Goal: Find specific page/section: Find specific page/section

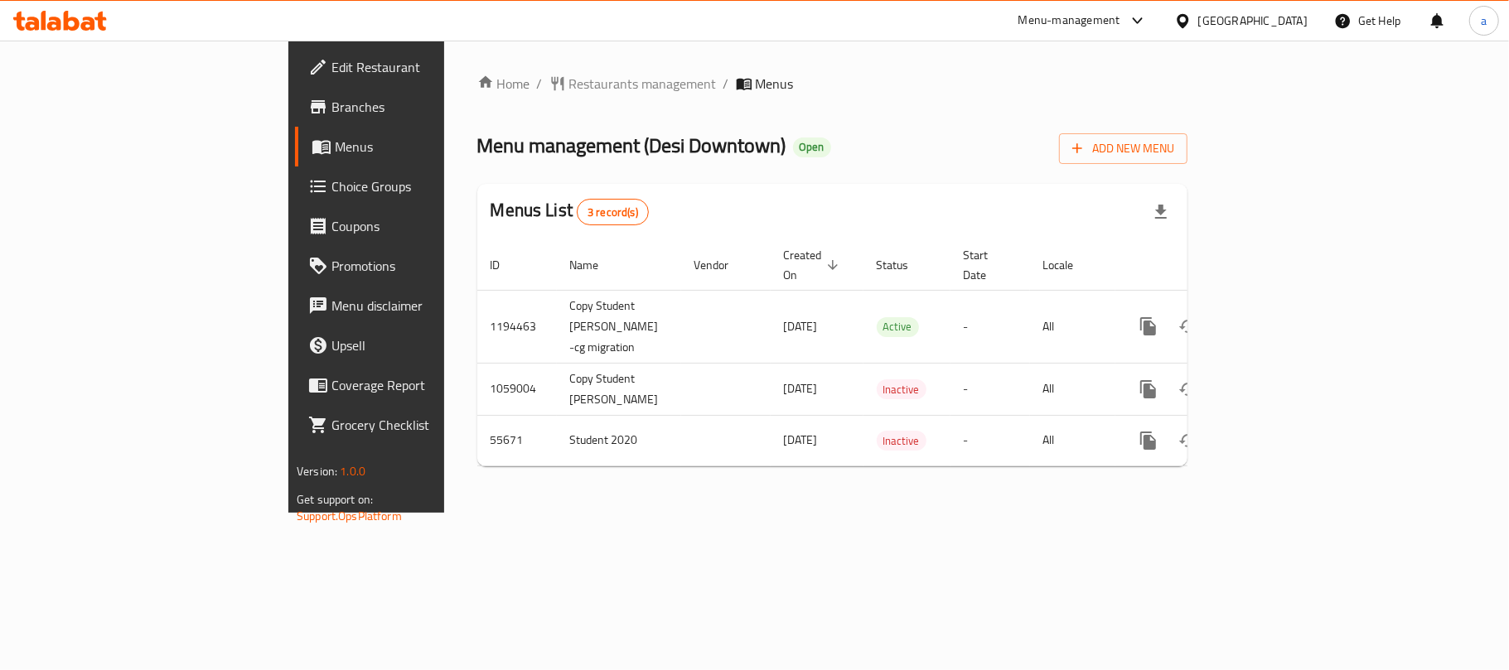
click at [74, 25] on icon at bounding box center [60, 21] width 94 height 20
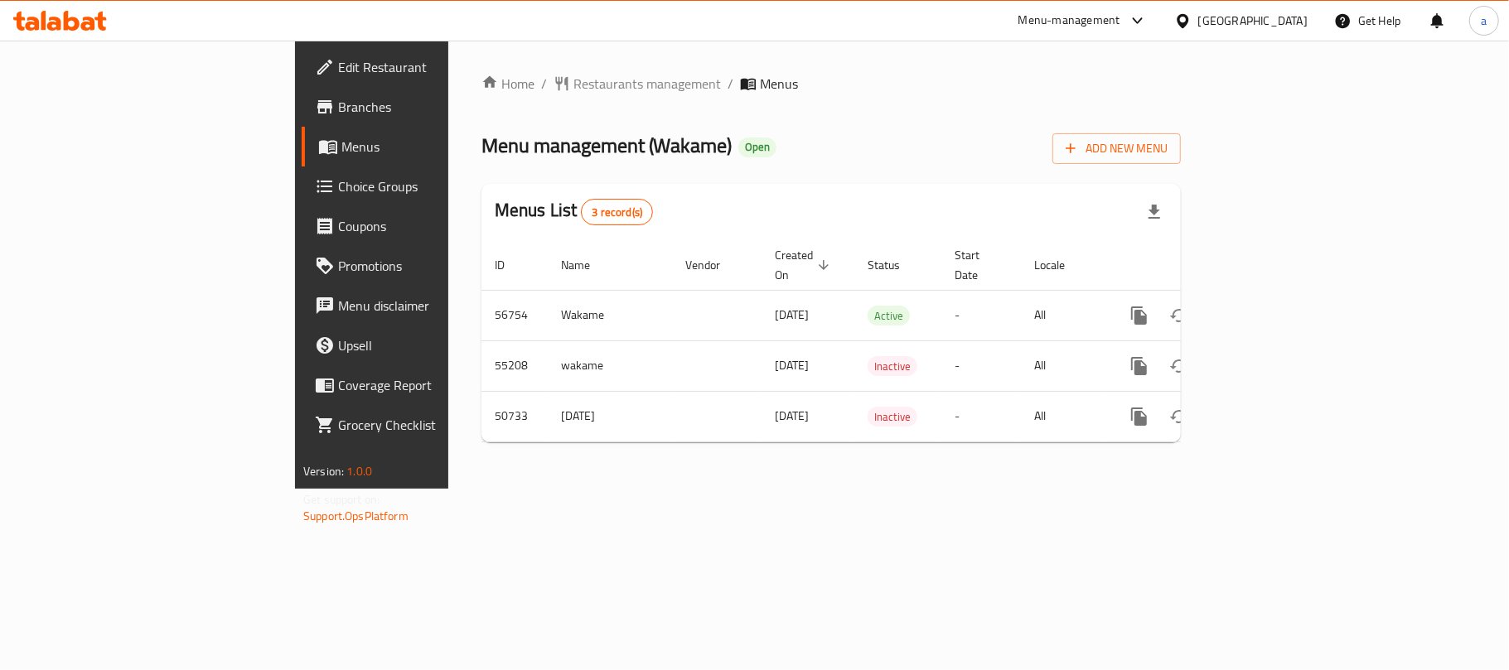
click at [56, 17] on icon at bounding box center [60, 21] width 94 height 20
click at [1234, 22] on div "[GEOGRAPHIC_DATA]" at bounding box center [1252, 21] width 109 height 18
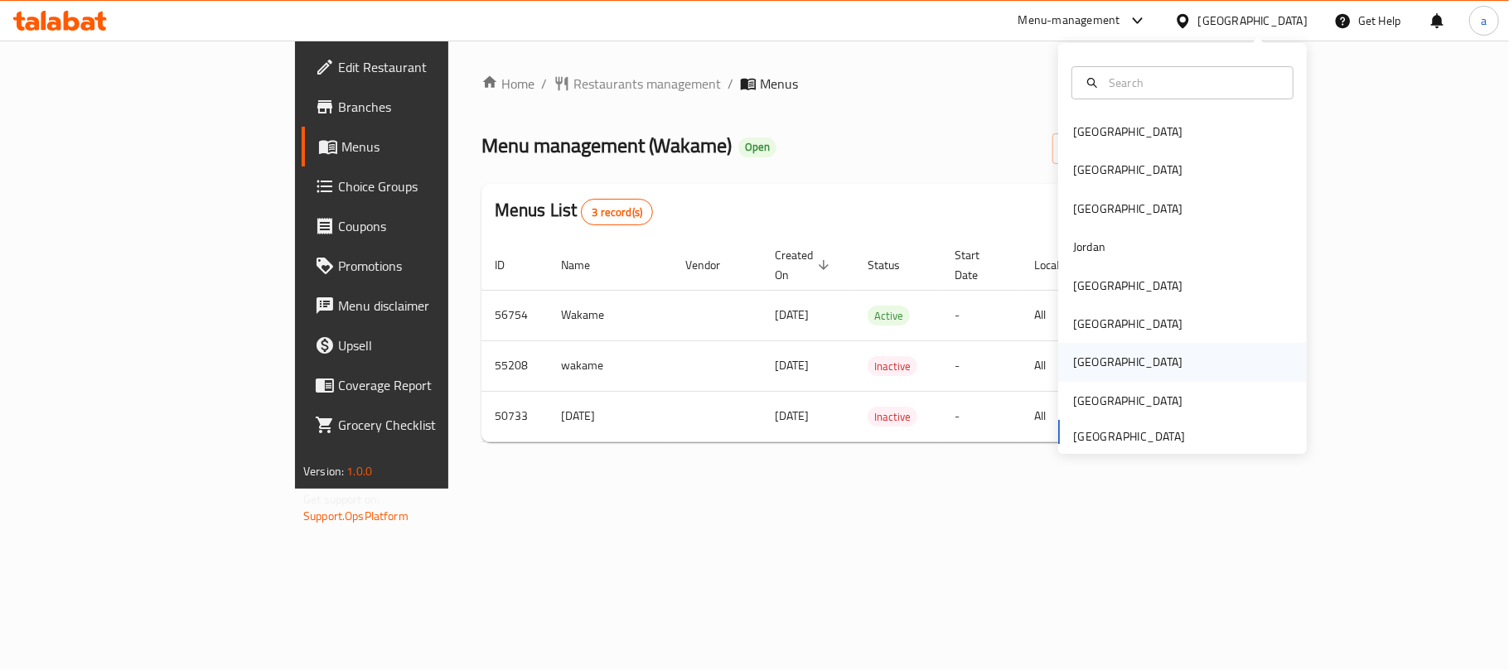
click at [1071, 349] on div "Qatar" at bounding box center [1128, 362] width 136 height 38
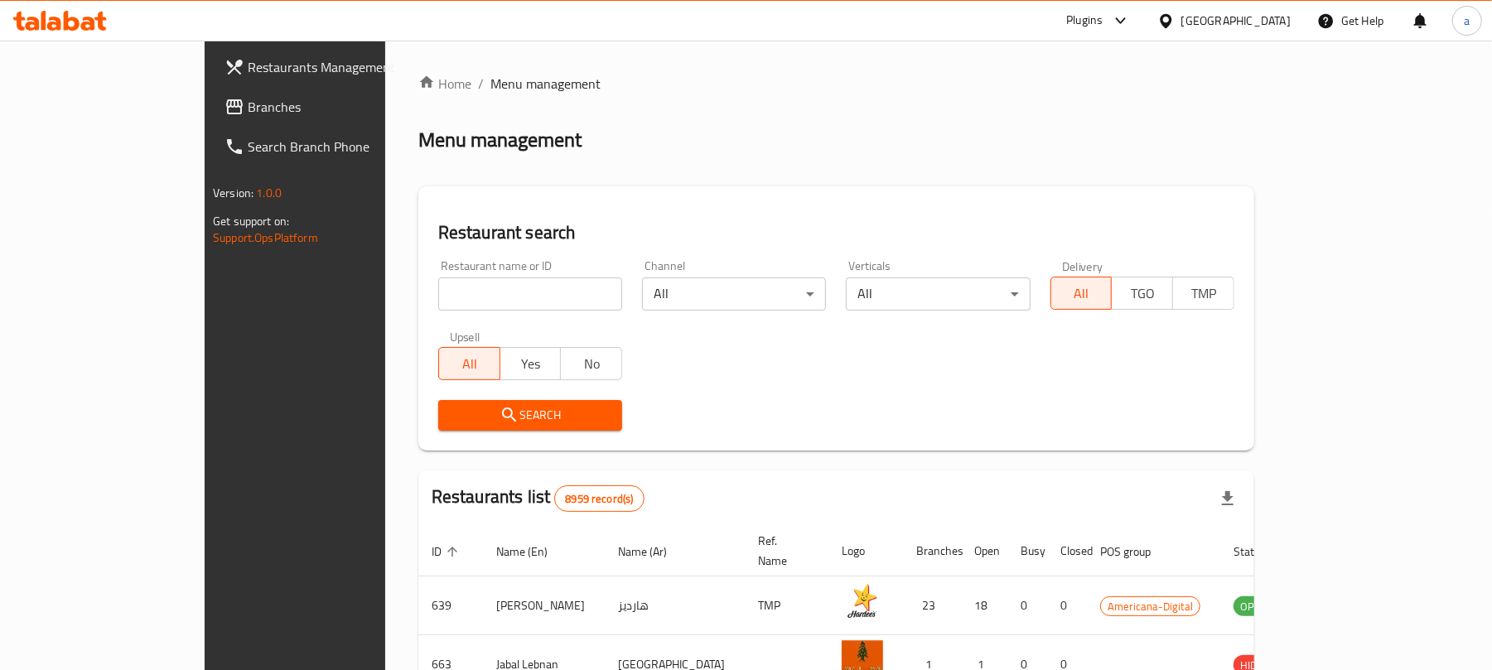
click at [248, 111] on span "Branches" at bounding box center [344, 107] width 193 height 20
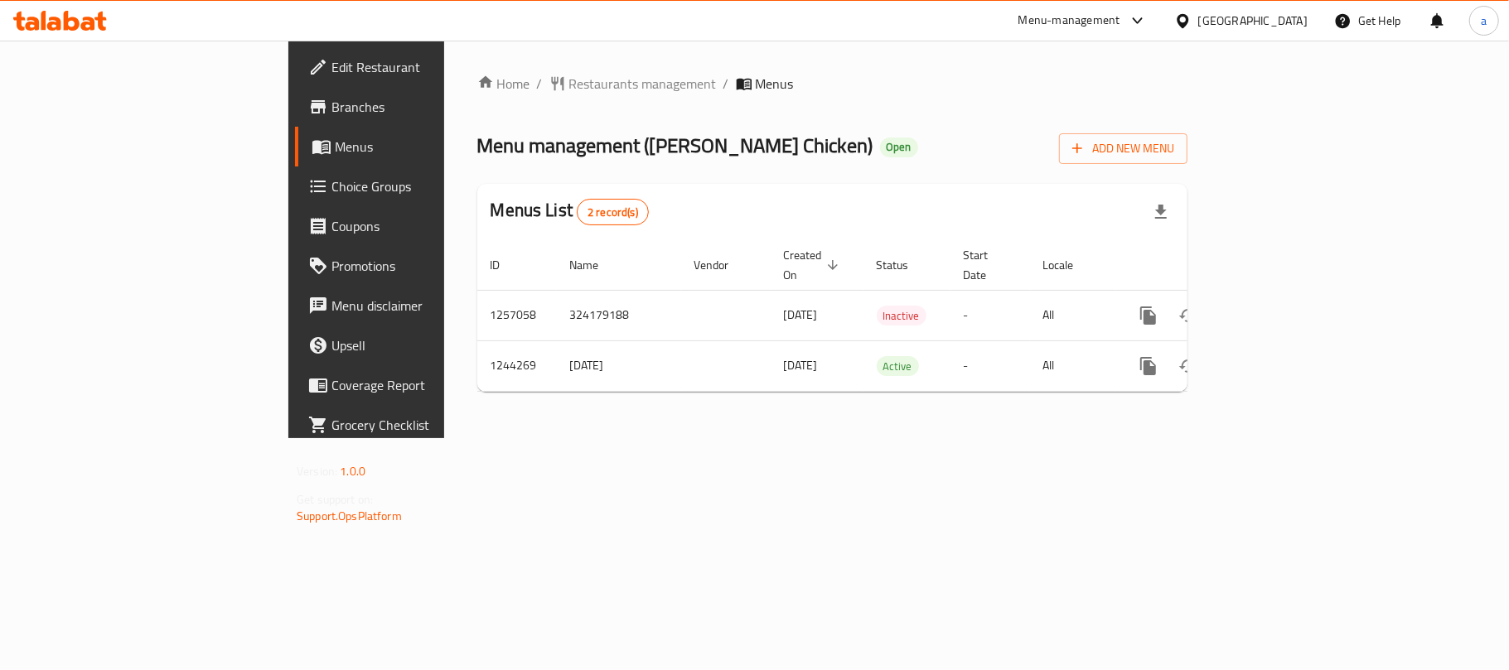
click at [57, 17] on icon at bounding box center [54, 24] width 14 height 14
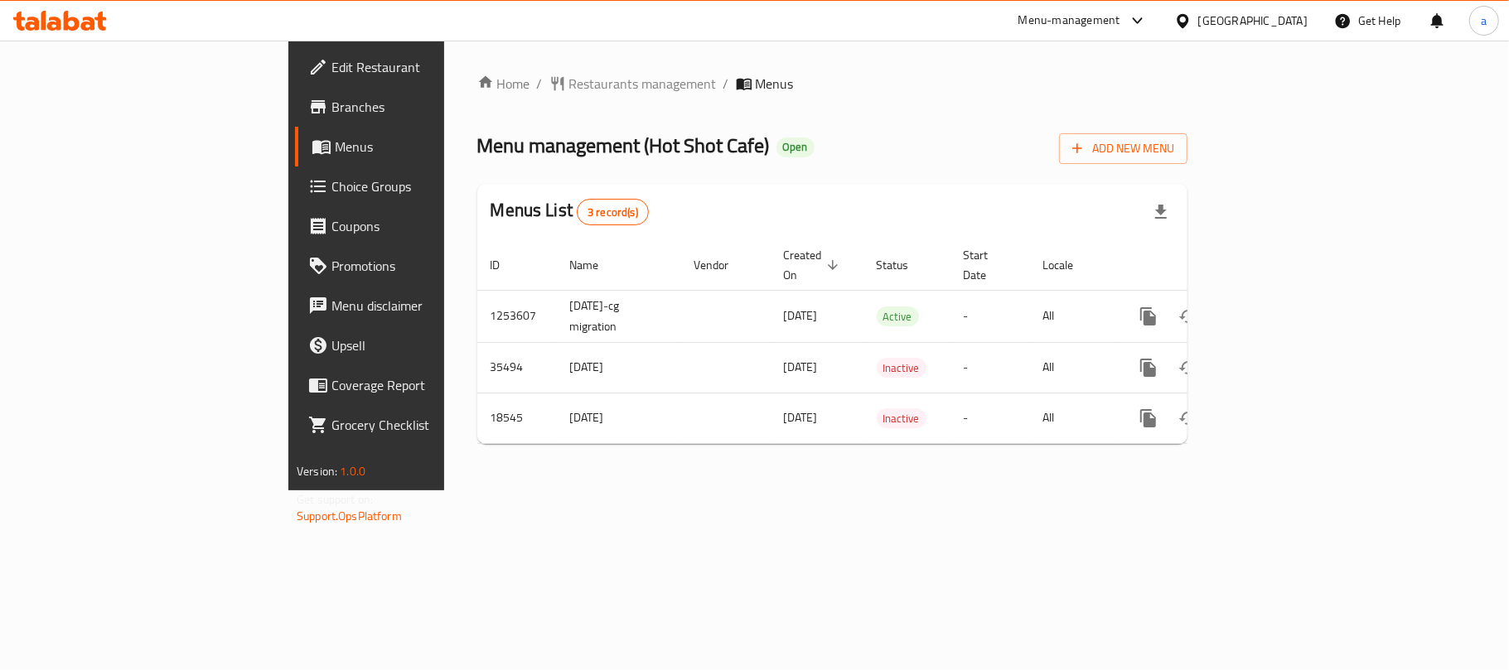
click at [1289, 23] on div "Qatar" at bounding box center [1252, 21] width 109 height 18
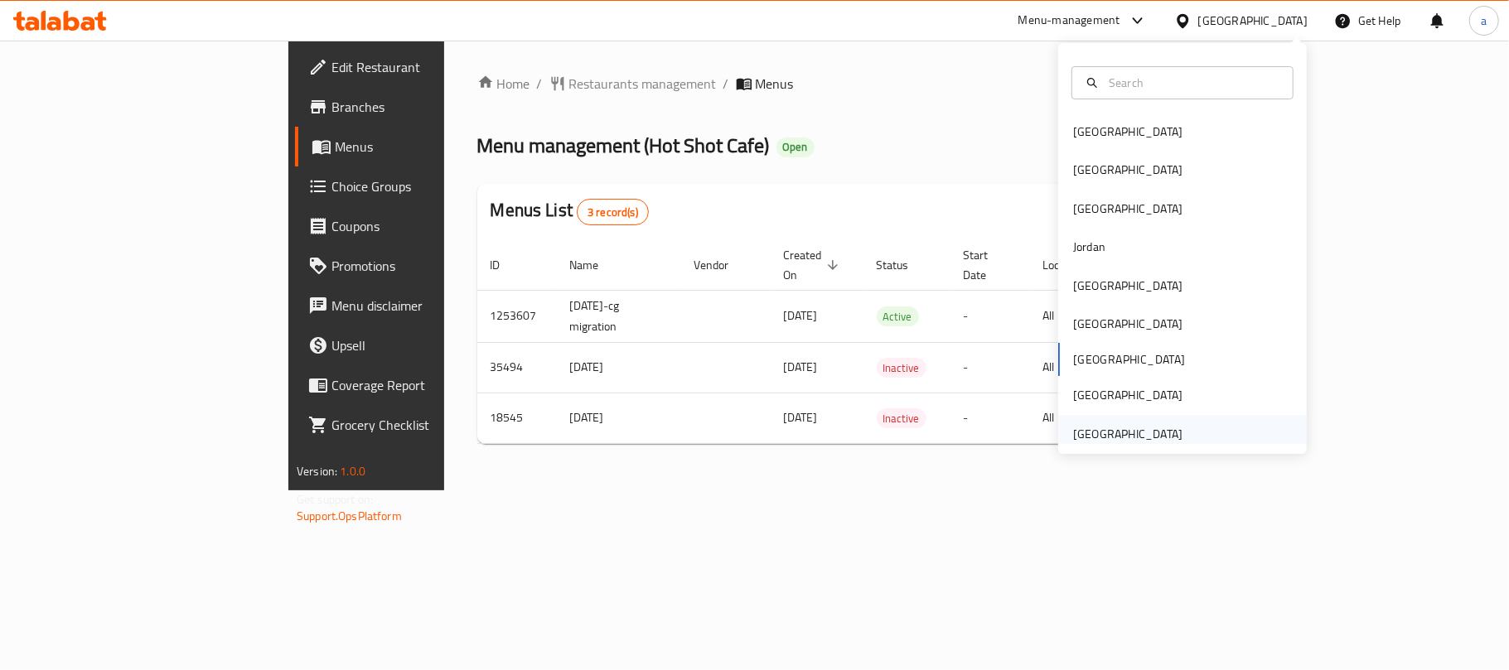
click at [1139, 429] on div "[GEOGRAPHIC_DATA]" at bounding box center [1127, 434] width 109 height 18
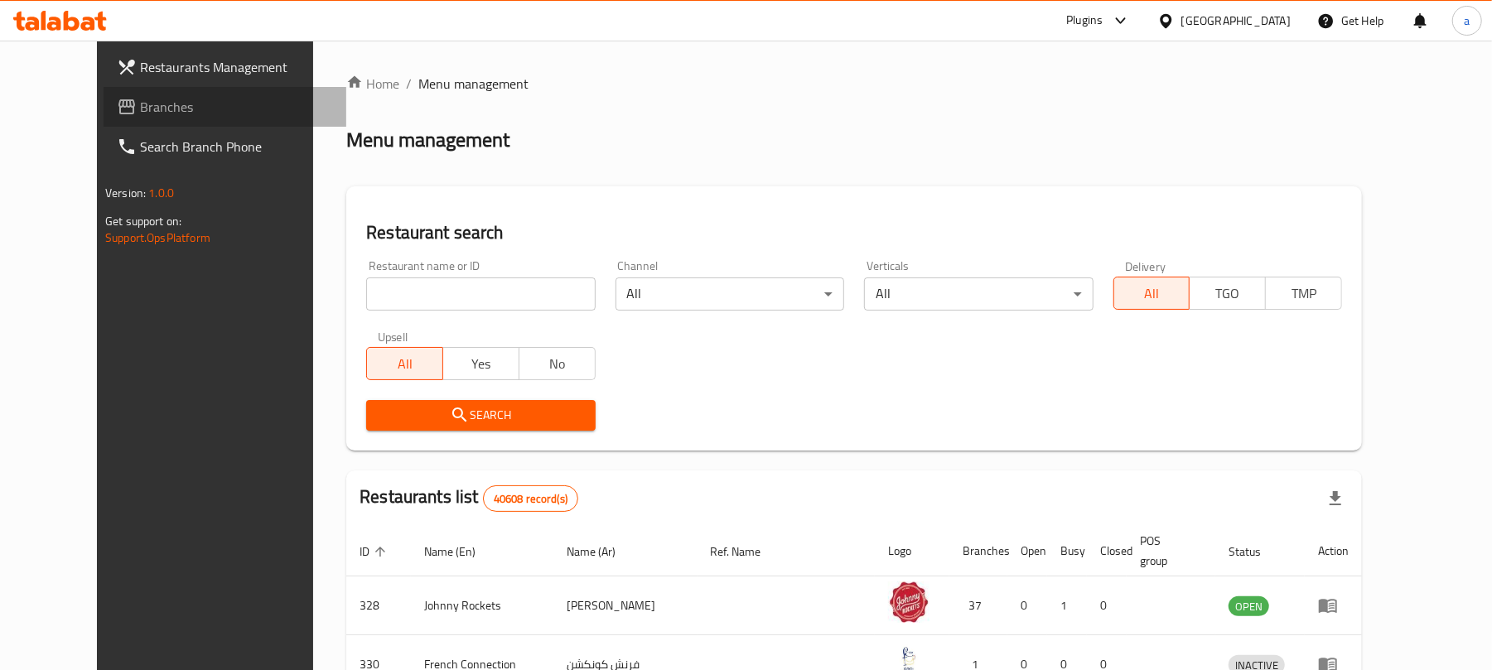
click at [140, 107] on span "Branches" at bounding box center [236, 107] width 193 height 20
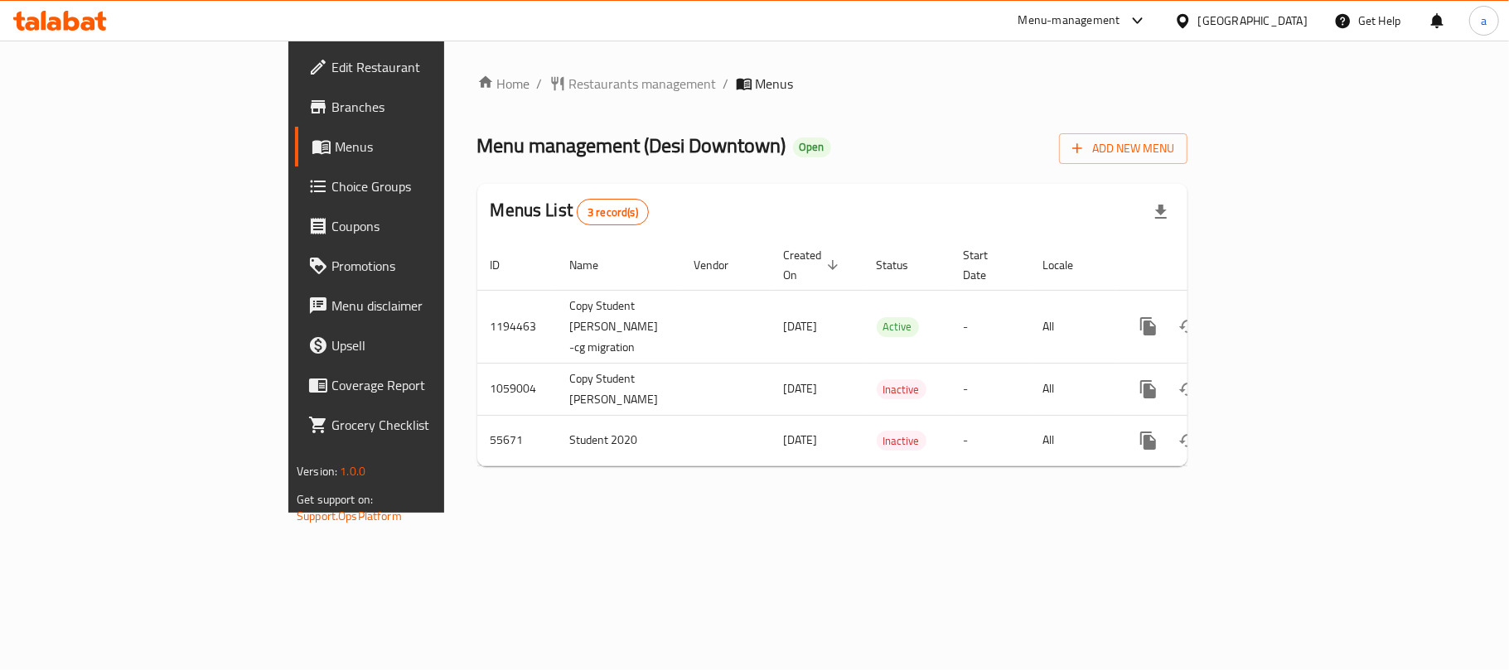
click at [45, 21] on icon at bounding box center [43, 20] width 5 height 19
